Goal: Transaction & Acquisition: Purchase product/service

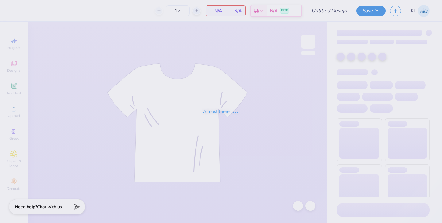
type input "zta plumeria drop"
type input "50"
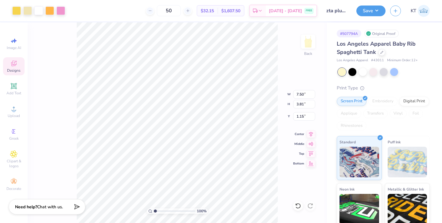
type input "2.61"
click at [162, 211] on input "range" at bounding box center [174, 212] width 41 height 6
click at [251, 166] on li "Ungroup" at bounding box center [258, 168] width 48 height 12
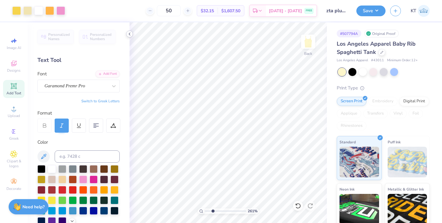
click at [128, 33] on icon at bounding box center [129, 34] width 5 height 5
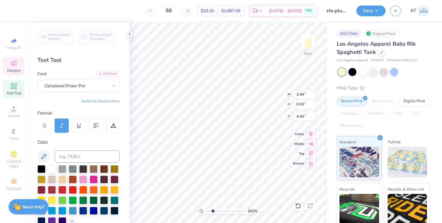
type input "4.96"
type textarea "F"
type textarea "Zeta Tau Alpha, Theta Phi"
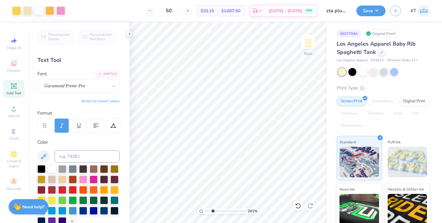
click at [130, 34] on icon at bounding box center [129, 34] width 5 height 5
type input "4.66"
click at [130, 34] on icon at bounding box center [129, 34] width 5 height 5
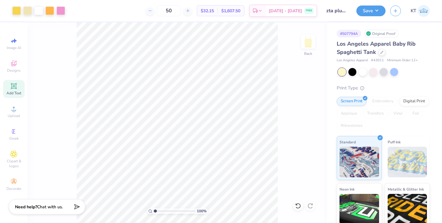
drag, startPoint x: 161, startPoint y: 211, endPoint x: 147, endPoint y: 208, distance: 14.5
click at [154, 209] on input "range" at bounding box center [174, 212] width 41 height 6
type input "2.53"
click at [161, 210] on input "range" at bounding box center [174, 212] width 41 height 6
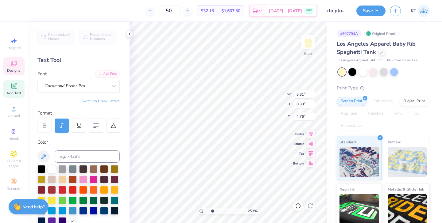
scroll to position [0, 2]
type textarea "Zeta Tau Alpha"
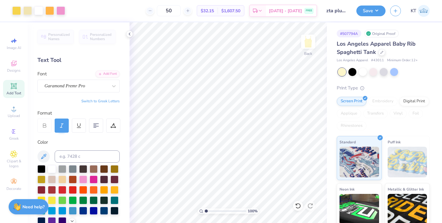
drag, startPoint x: 213, startPoint y: 211, endPoint x: 194, endPoint y: 212, distance: 18.8
type input "1"
click at [205, 212] on input "range" at bounding box center [225, 212] width 41 height 6
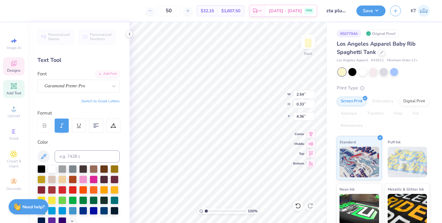
click at [47, 122] on div at bounding box center [44, 126] width 14 height 14
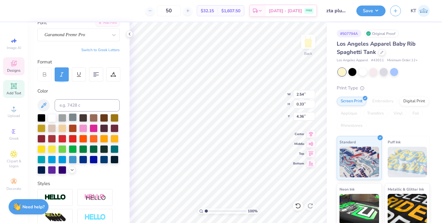
scroll to position [0, 0]
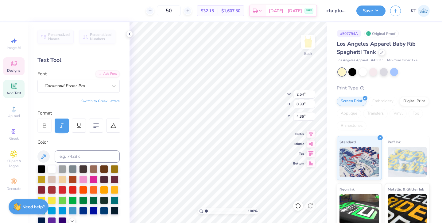
type input "2.60"
type input "0.61"
type input "1.37"
type input "2.54"
type input "0.33"
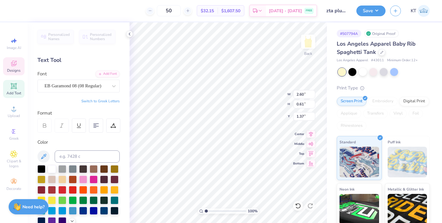
type input "4.36"
click at [100, 86] on div "Garamond Premr Pro" at bounding box center [76, 86] width 64 height 10
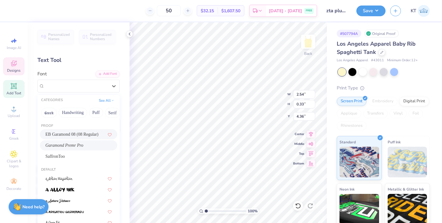
click at [76, 133] on span "EB Garamond 08 (08 Regular)" at bounding box center [71, 134] width 53 height 6
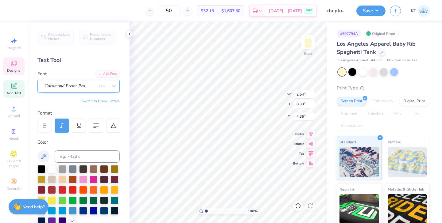
click at [71, 86] on div "Garamond Premr Pro" at bounding box center [70, 86] width 52 height 10
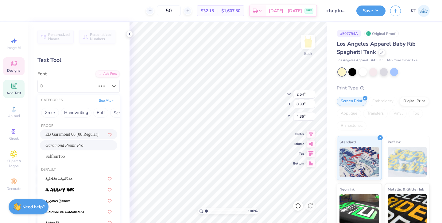
click at [71, 134] on span "EB Garamond 08 (08 Regular)" at bounding box center [71, 134] width 53 height 6
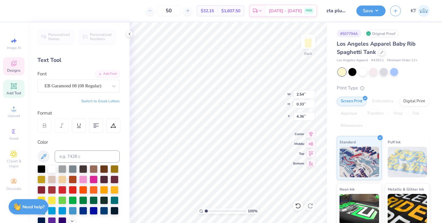
type input "2.66"
type input "0.29"
type input "4.39"
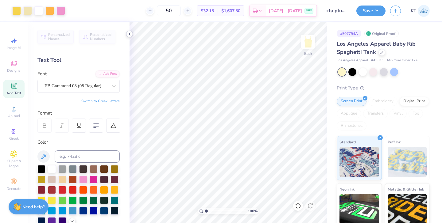
click at [131, 34] on icon at bounding box center [129, 34] width 5 height 5
